Goal: Check status: Check status

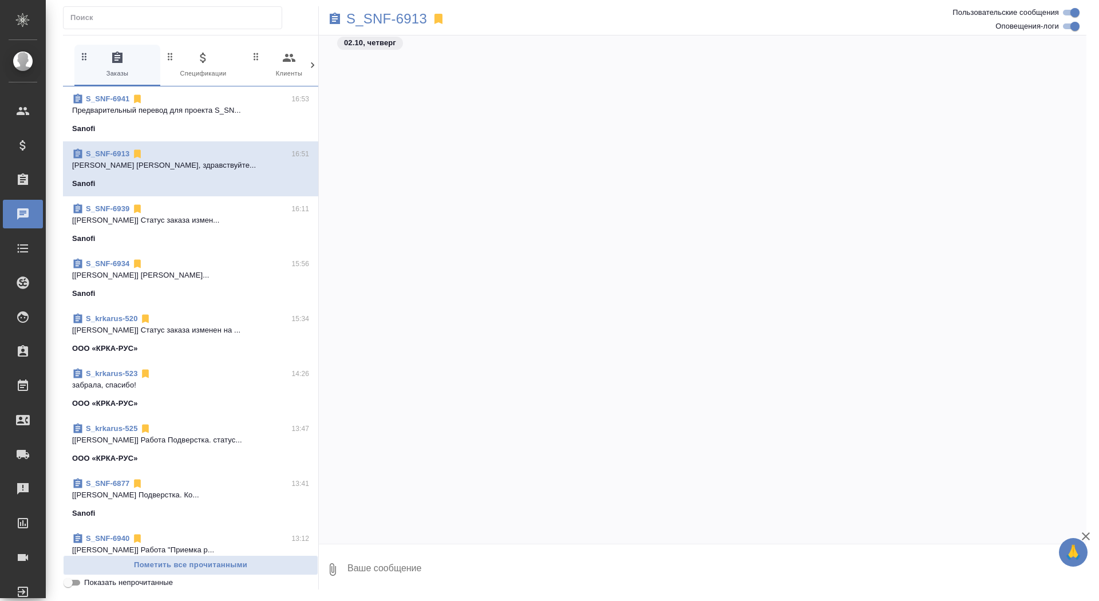
scroll to position [40030, 0]
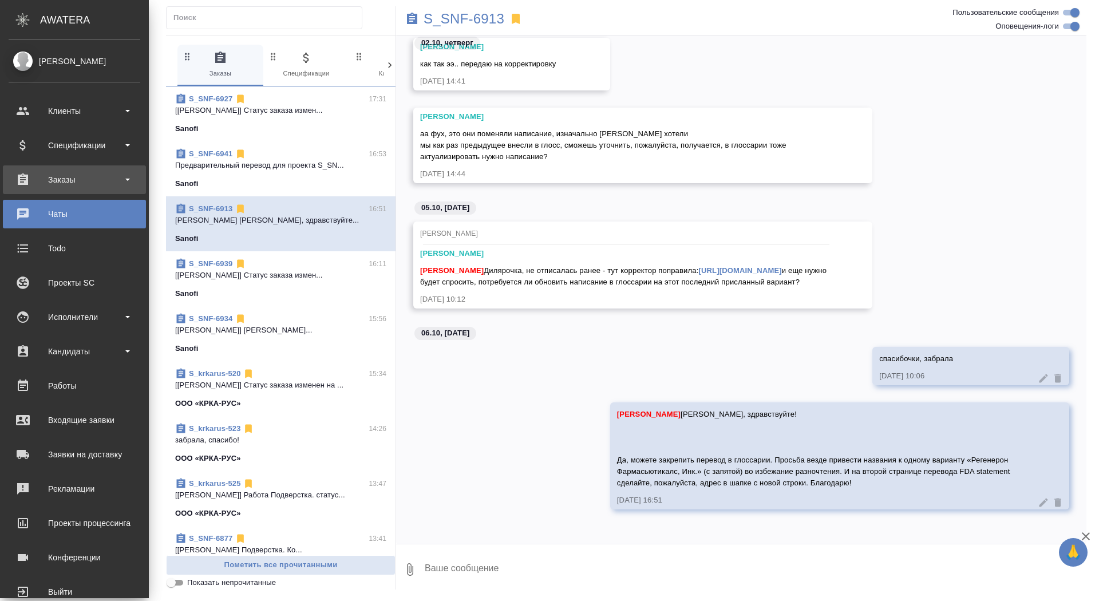
click at [50, 179] on div "Заказы" at bounding box center [75, 179] width 132 height 17
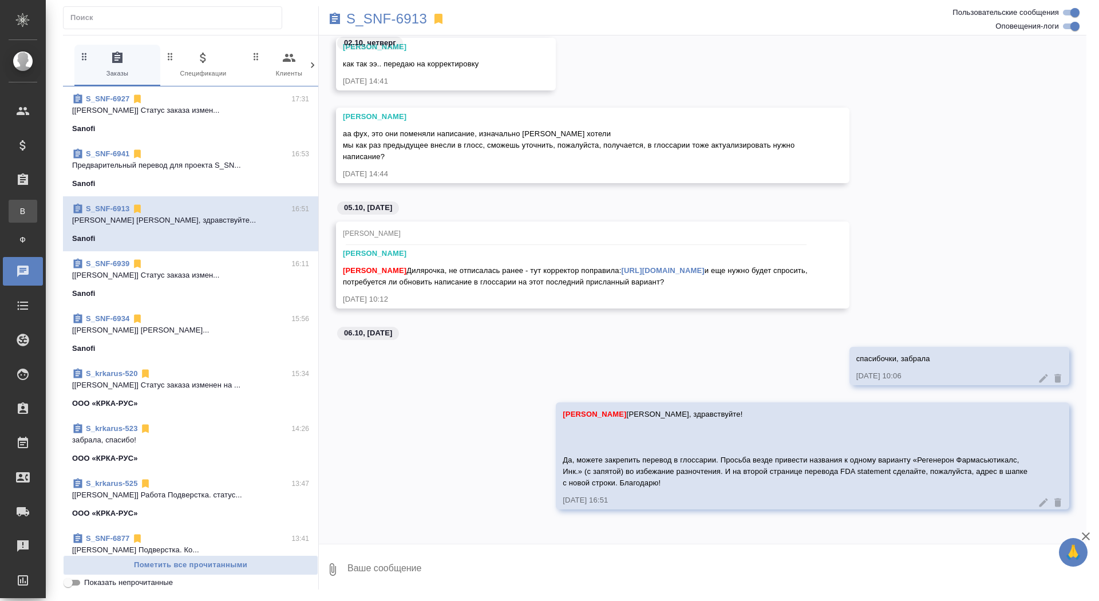
click at [17, 216] on div "Все заказы" at bounding box center [8, 210] width 17 height 11
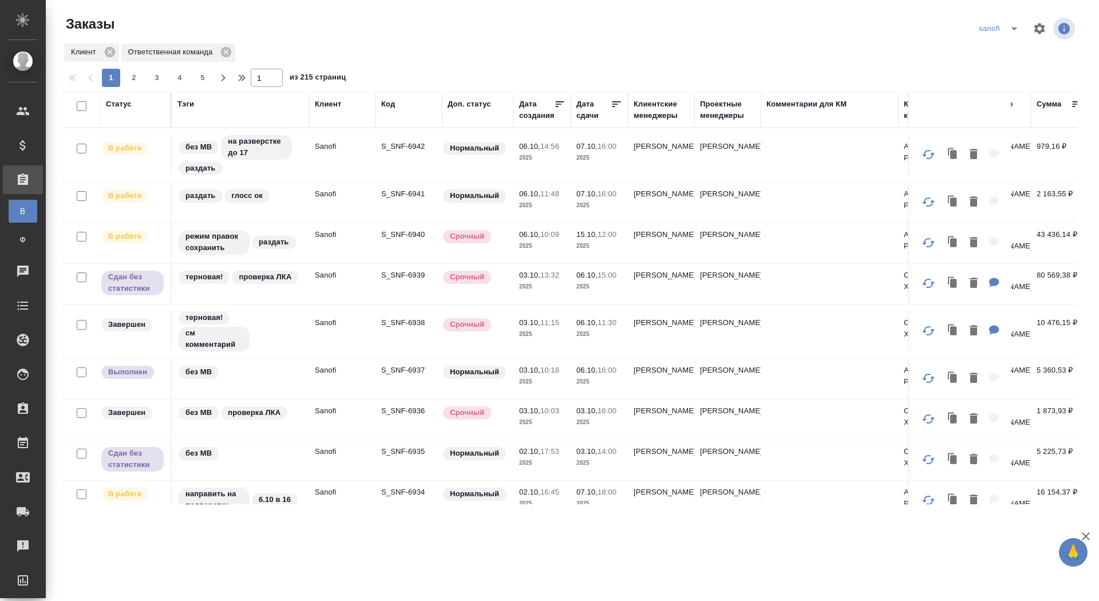
click at [583, 117] on div "Дата сдачи" at bounding box center [593, 109] width 34 height 23
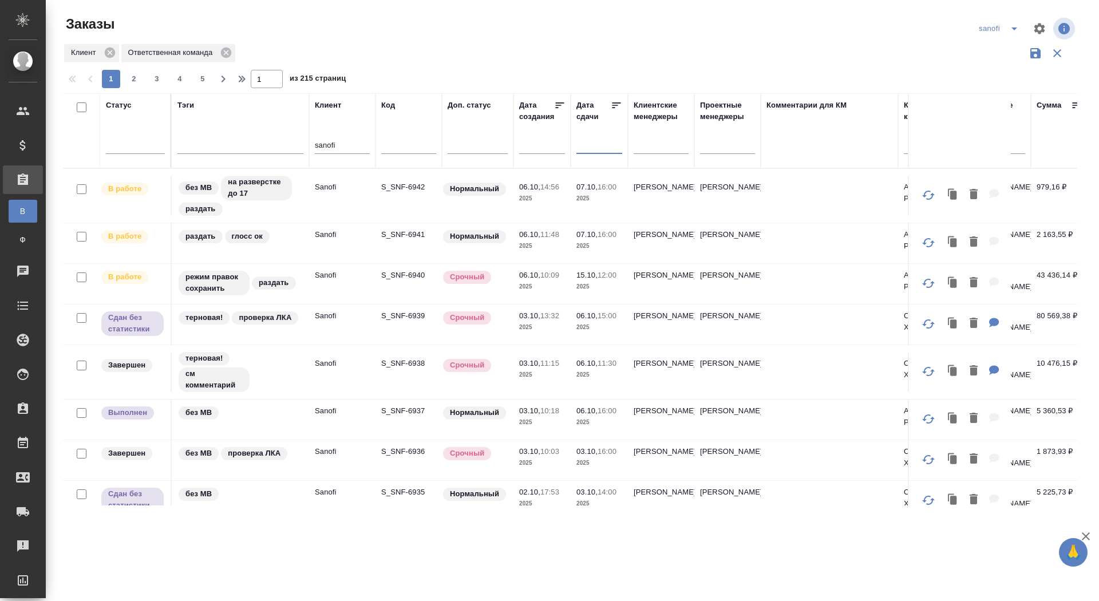
click at [589, 150] on input "text" at bounding box center [602, 144] width 39 height 16
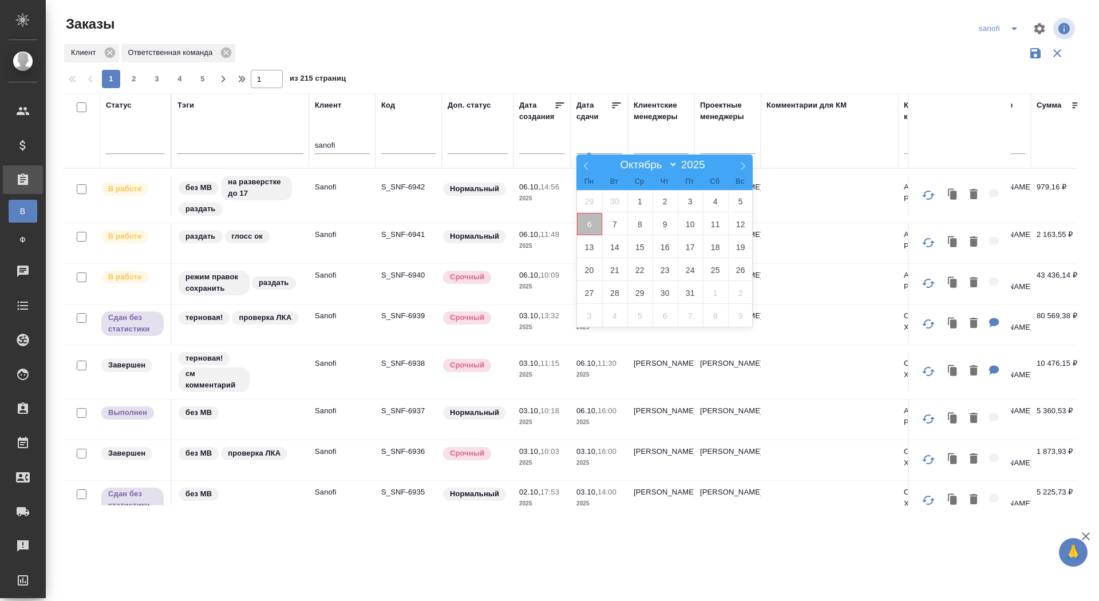
click at [597, 227] on span "6" at bounding box center [589, 224] width 25 height 22
type div "[DATE]T21:00:00.000Z"
click at [610, 224] on span "7" at bounding box center [614, 224] width 25 height 22
